Goal: Task Accomplishment & Management: Complete application form

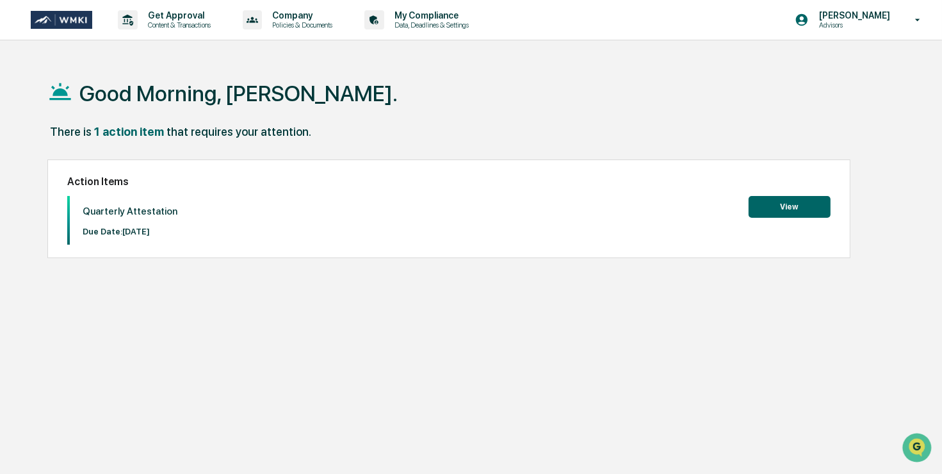
click at [776, 206] on button "View" at bounding box center [790, 207] width 82 height 22
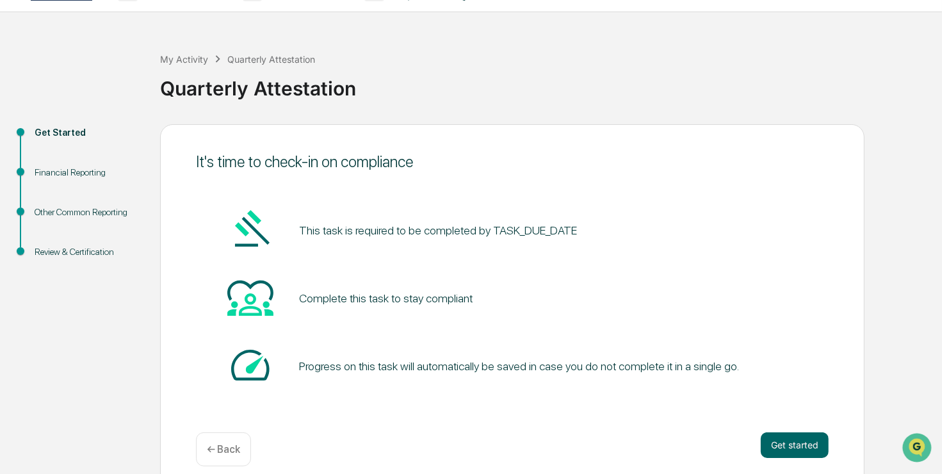
scroll to position [41, 0]
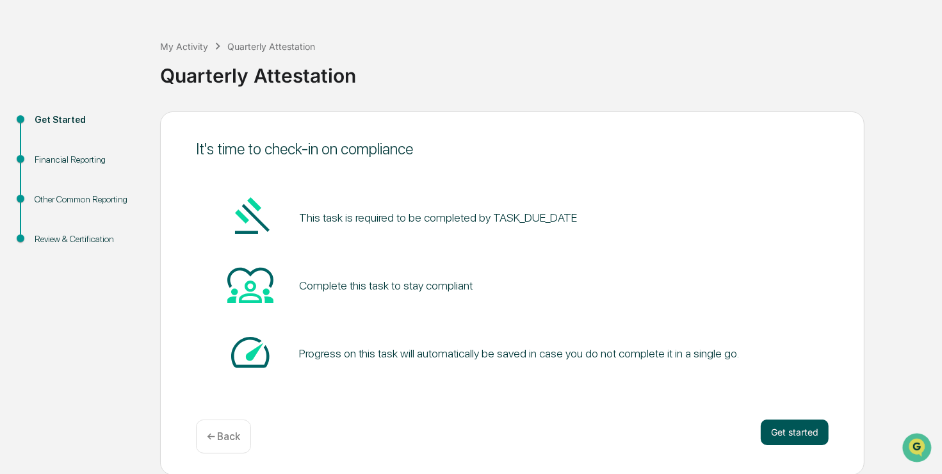
click at [795, 431] on button "Get started" at bounding box center [795, 432] width 68 height 26
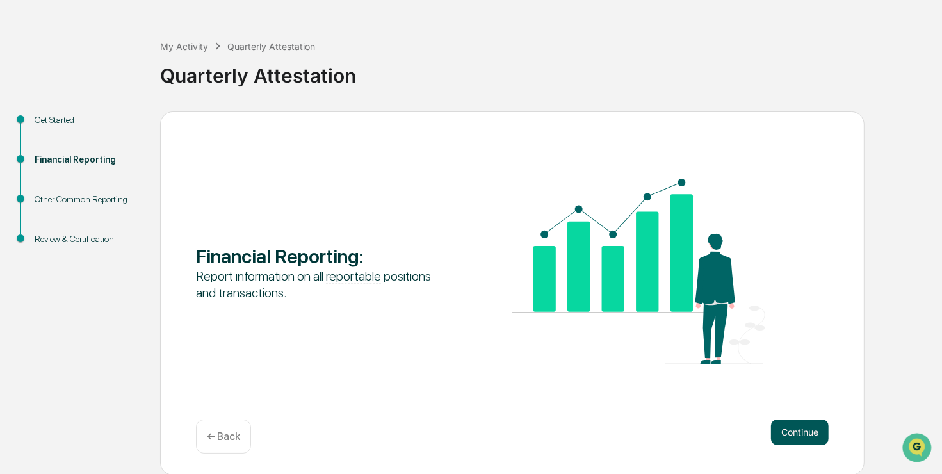
click at [786, 427] on button "Continue" at bounding box center [800, 432] width 58 height 26
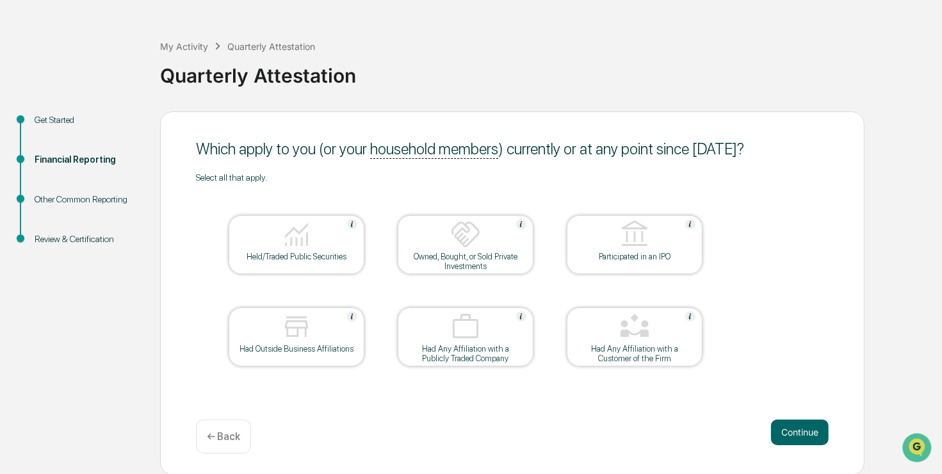
click at [306, 240] on img at bounding box center [296, 234] width 31 height 31
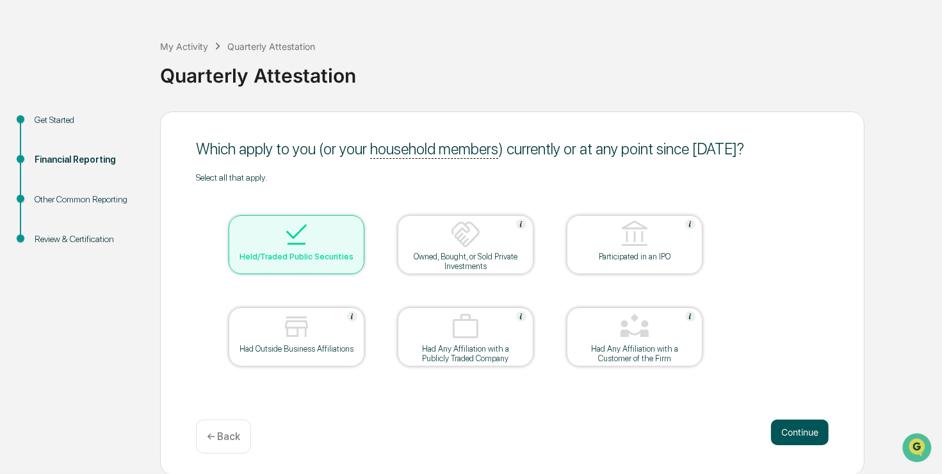
click at [797, 436] on button "Continue" at bounding box center [800, 432] width 58 height 26
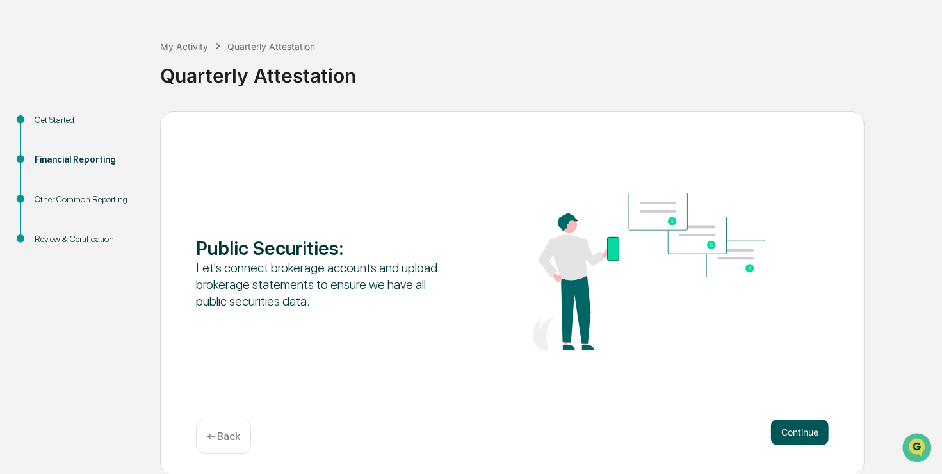
click at [790, 434] on button "Continue" at bounding box center [800, 432] width 58 height 26
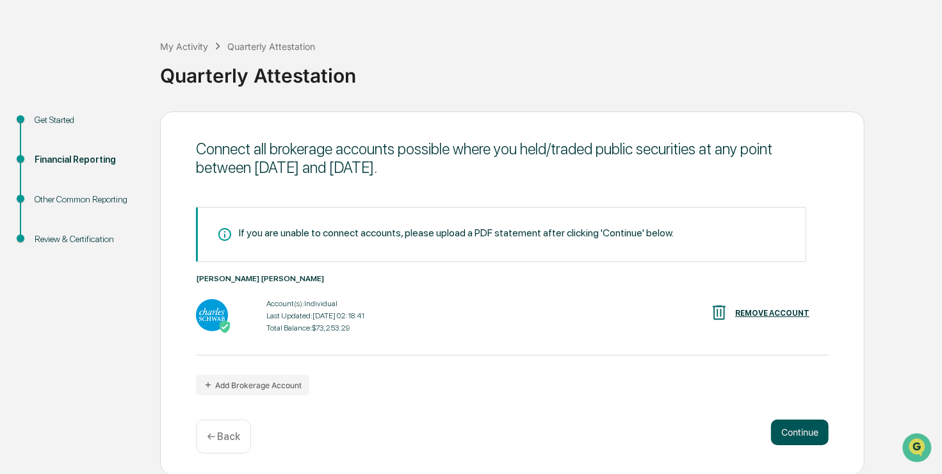
click at [788, 436] on button "Continue" at bounding box center [800, 432] width 58 height 26
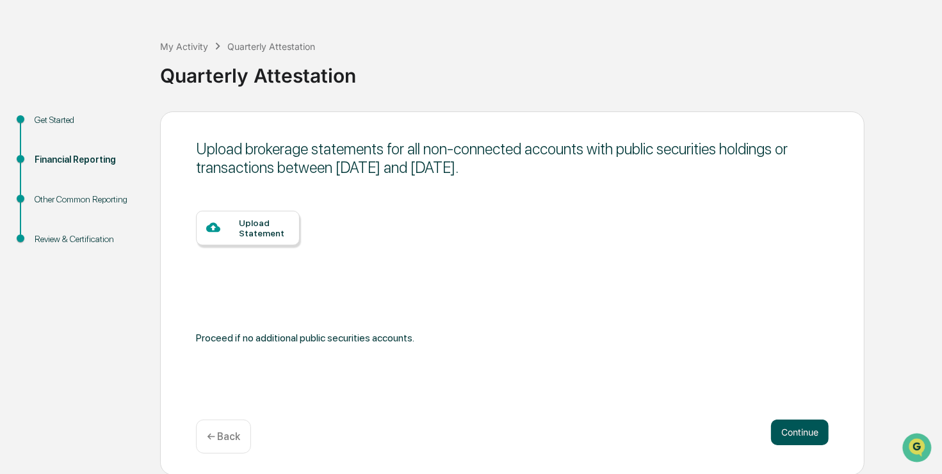
click at [792, 427] on button "Continue" at bounding box center [800, 432] width 58 height 26
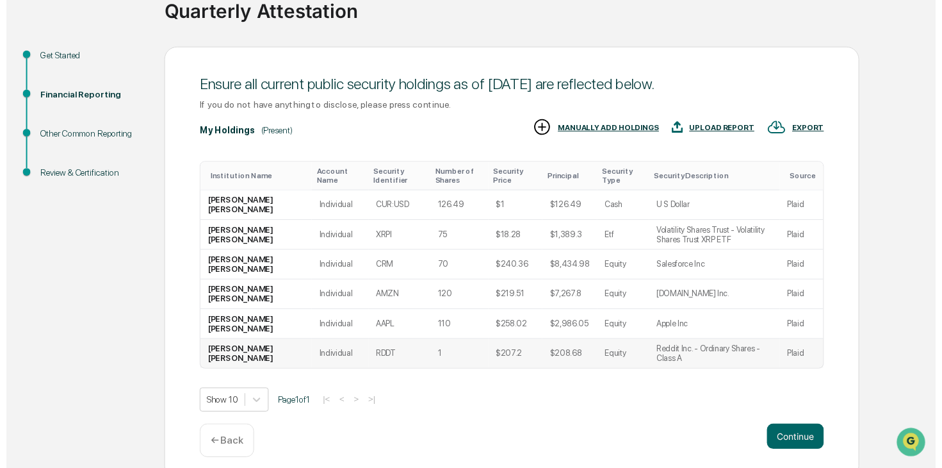
scroll to position [117, 0]
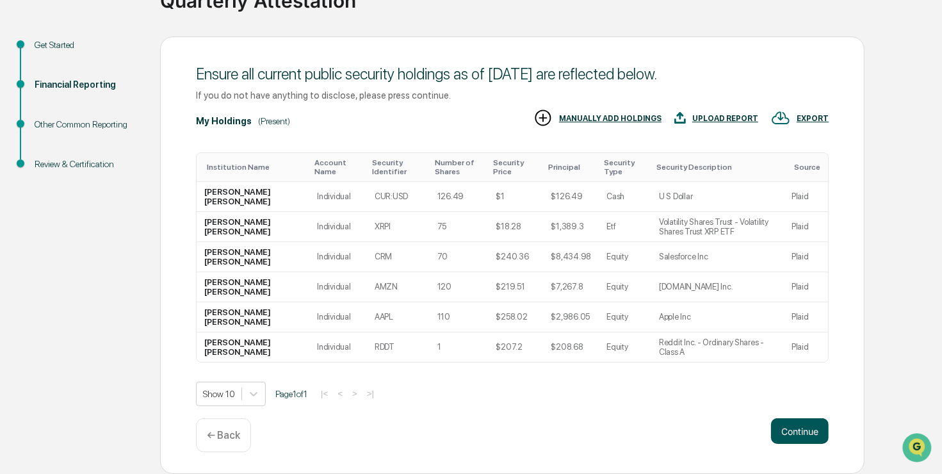
click at [800, 431] on button "Continue" at bounding box center [800, 431] width 58 height 26
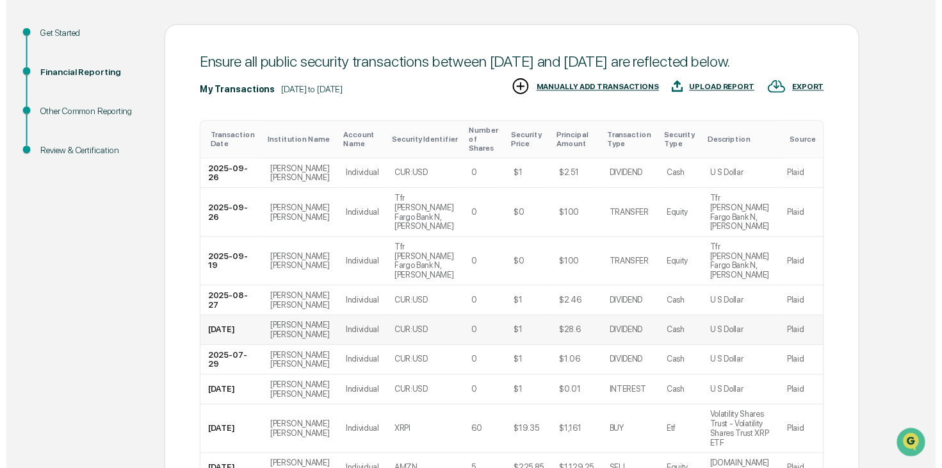
scroll to position [266, 0]
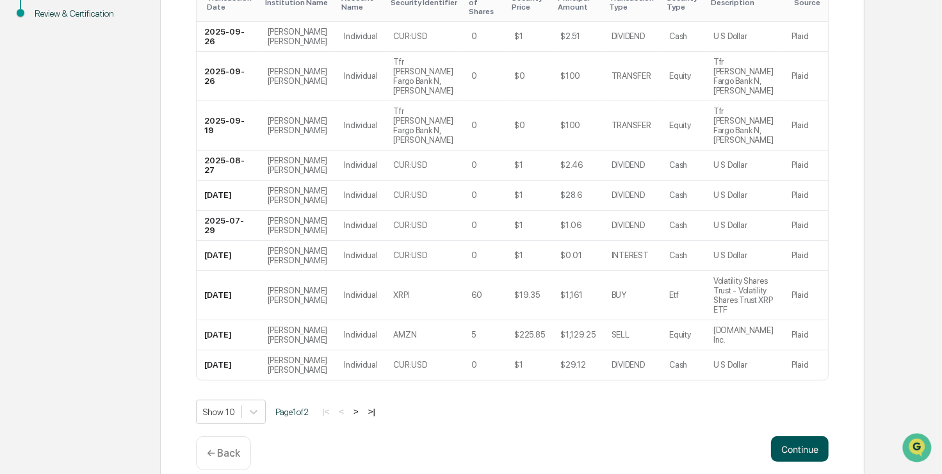
click at [802, 436] on button "Continue" at bounding box center [800, 449] width 58 height 26
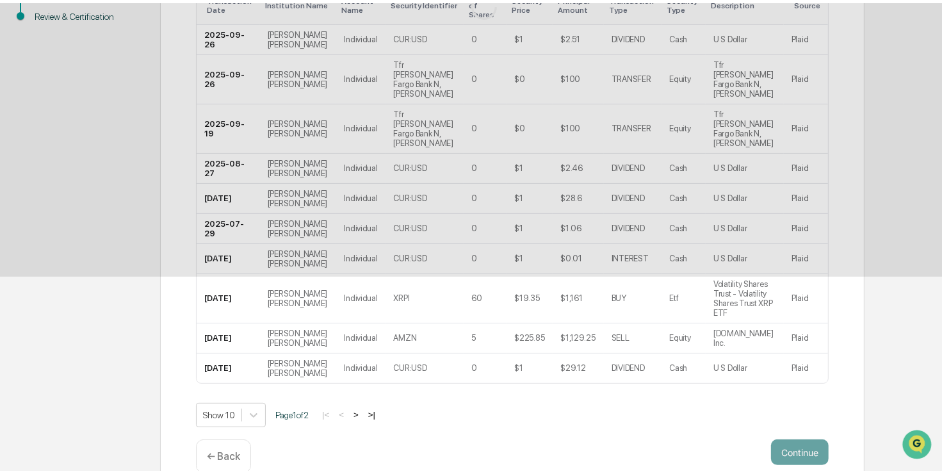
scroll to position [41, 0]
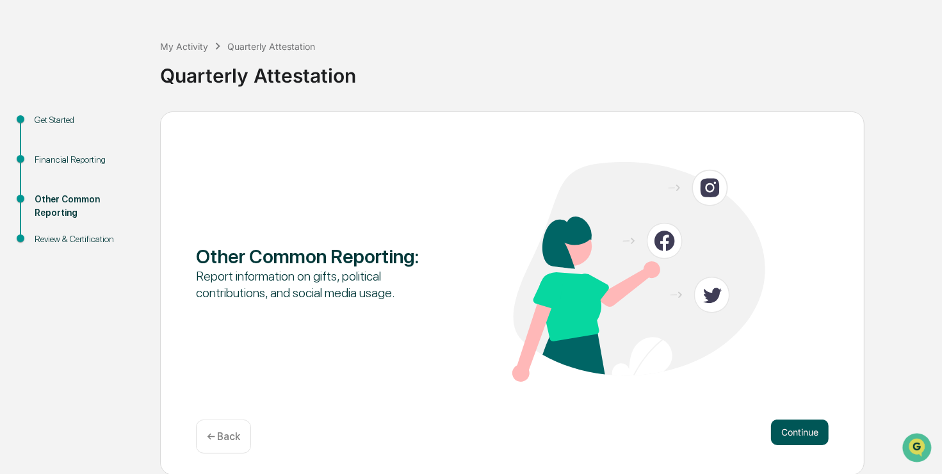
click at [795, 433] on button "Continue" at bounding box center [800, 432] width 58 height 26
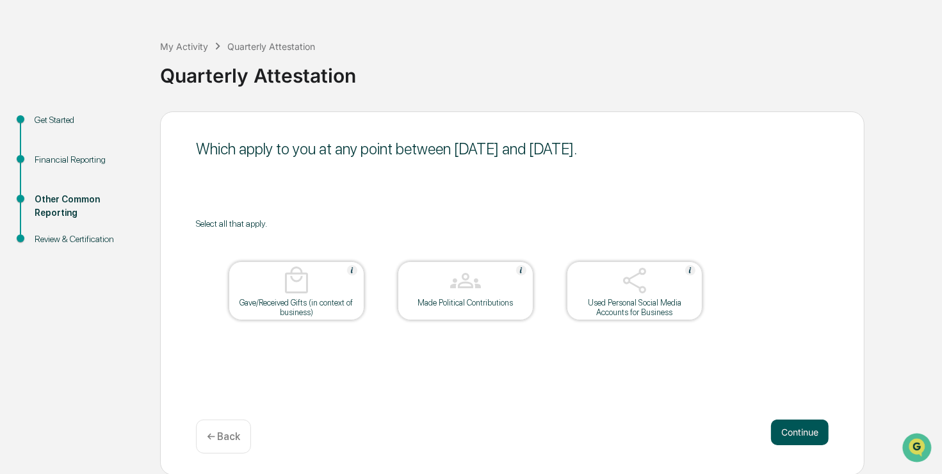
click at [813, 427] on button "Continue" at bounding box center [800, 432] width 58 height 26
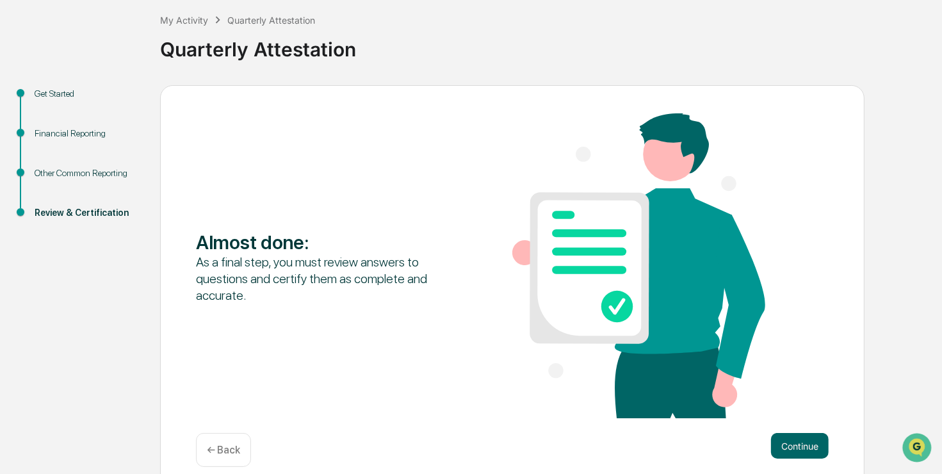
scroll to position [82, 0]
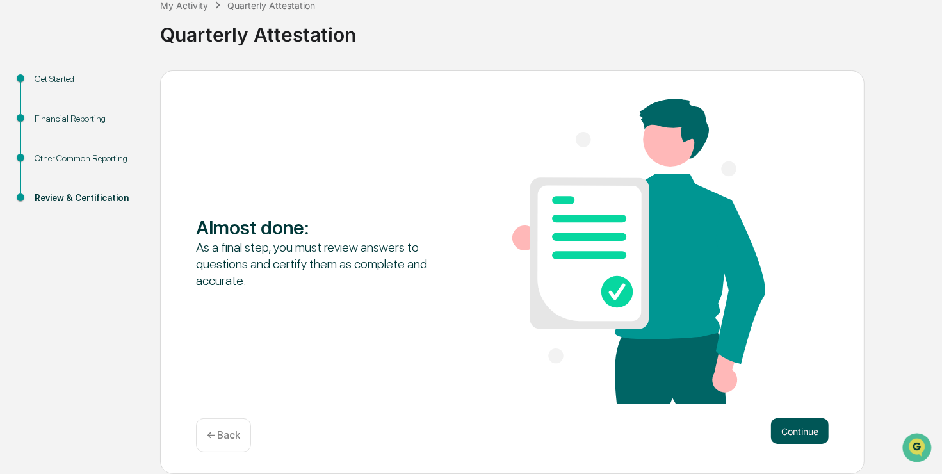
click at [791, 429] on button "Continue" at bounding box center [800, 431] width 58 height 26
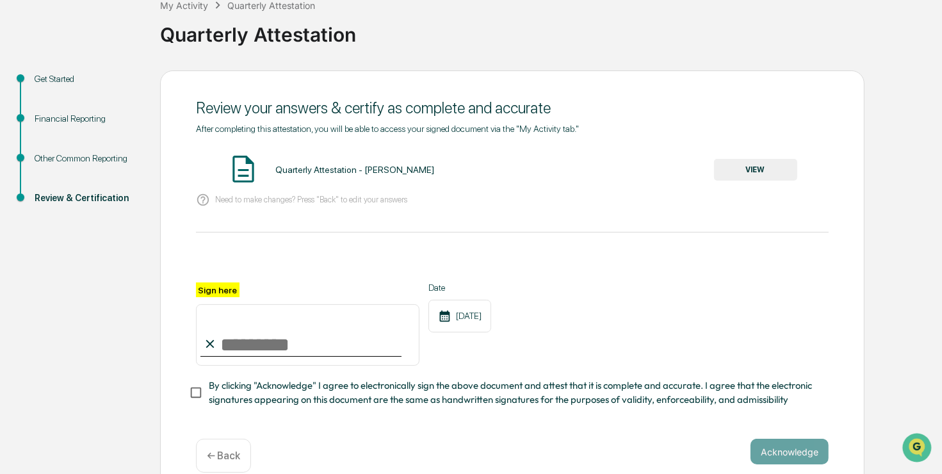
click at [270, 350] on input "Sign here" at bounding box center [308, 334] width 224 height 61
type input "**********"
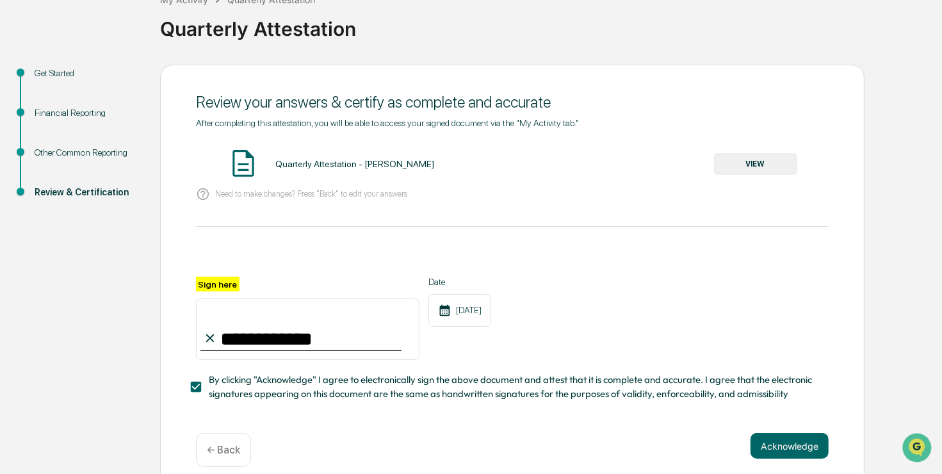
scroll to position [107, 0]
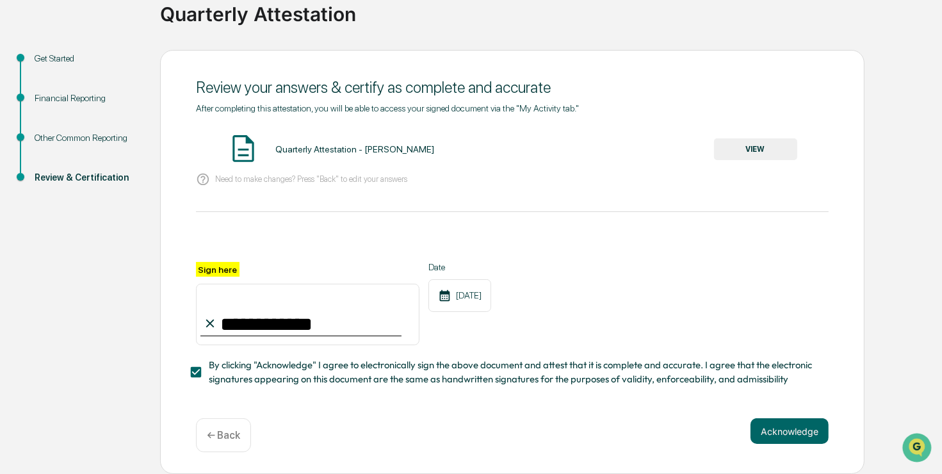
click at [792, 428] on button "Acknowledge" at bounding box center [790, 431] width 78 height 26
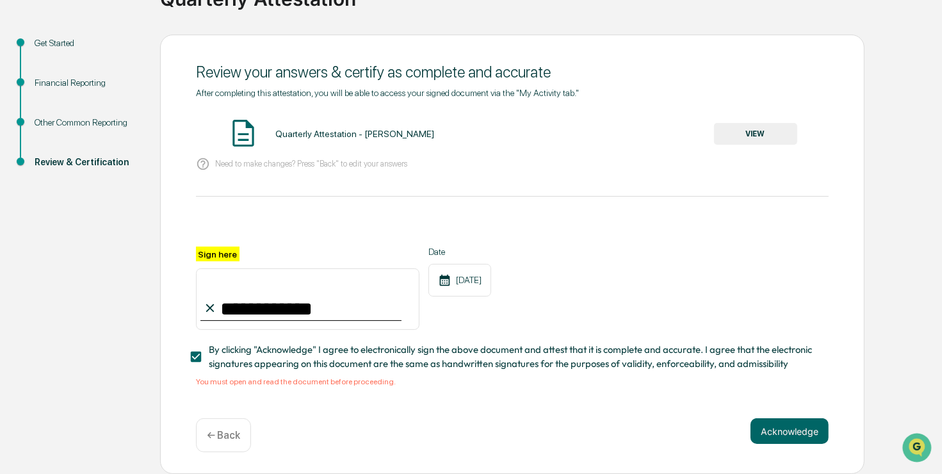
scroll to position [122, 0]
click at [752, 123] on button "VIEW" at bounding box center [755, 134] width 83 height 22
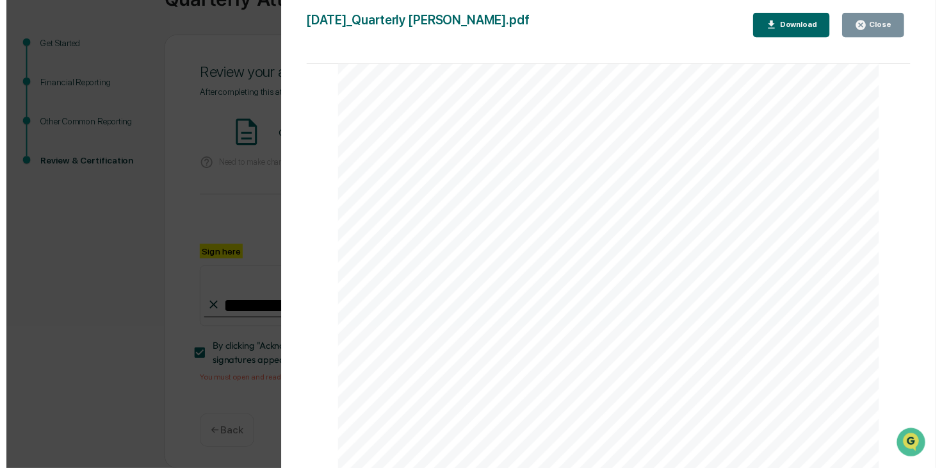
scroll to position [2851, 0]
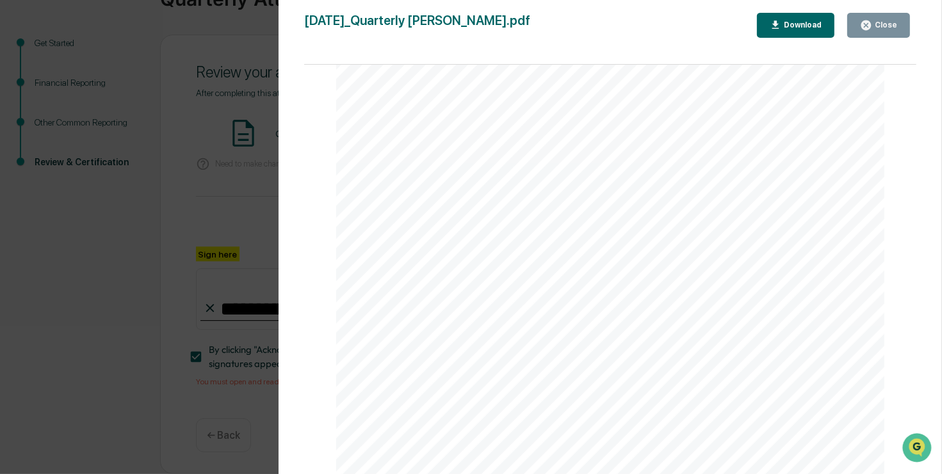
click at [811, 28] on div "Download" at bounding box center [801, 24] width 40 height 9
click at [647, 118] on div "[DATE] WMKI Group Quarterly Attestation - [PERSON_NAME] Contents Definitions 2 …" at bounding box center [610, 482] width 548 height 776
click at [880, 18] on button "Close" at bounding box center [878, 25] width 63 height 25
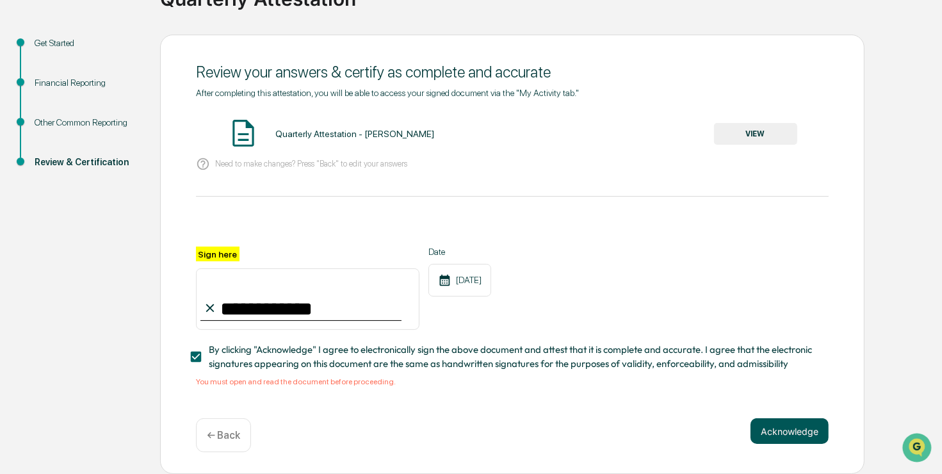
click at [781, 431] on button "Acknowledge" at bounding box center [790, 431] width 78 height 26
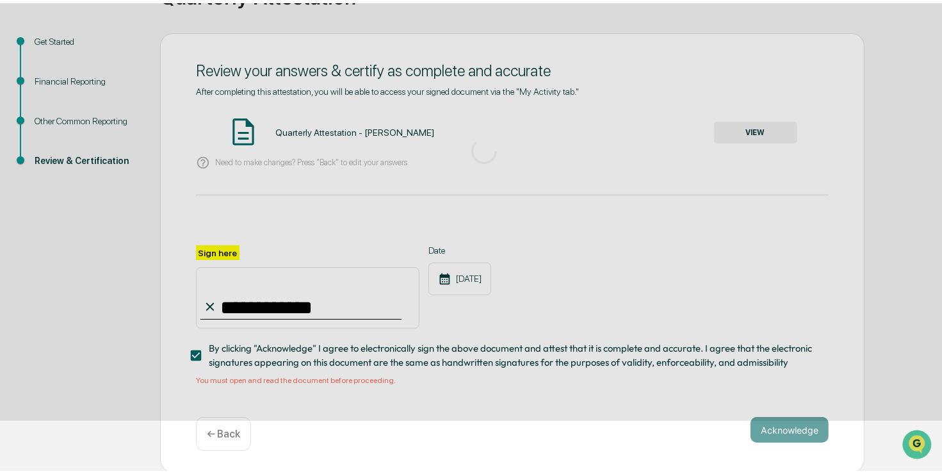
scroll to position [41, 0]
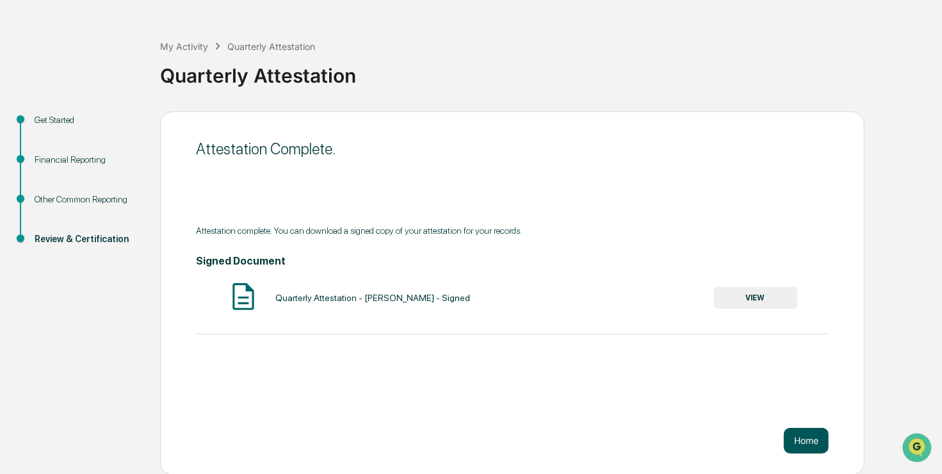
click at [799, 443] on button "Home" at bounding box center [806, 441] width 45 height 26
